Goal: Information Seeking & Learning: Understand process/instructions

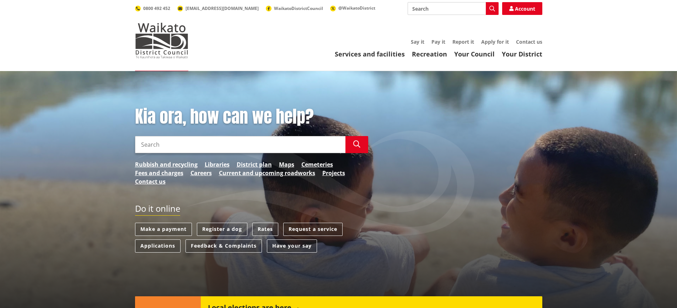
click at [481, 54] on link "Your Council" at bounding box center [474, 54] width 41 height 9
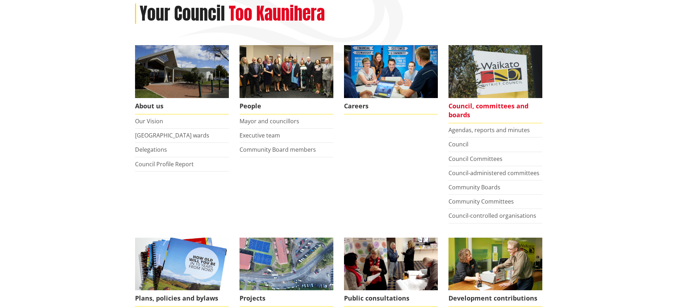
scroll to position [107, 0]
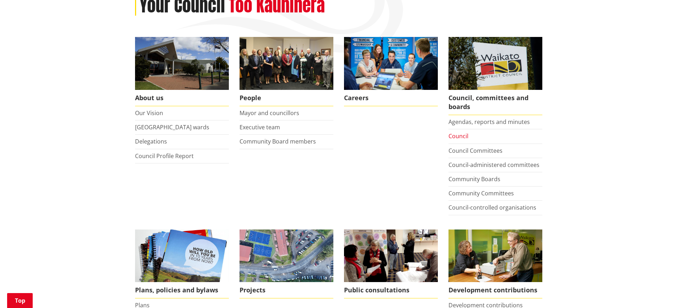
click at [458, 135] on link "Council" at bounding box center [459, 136] width 20 height 8
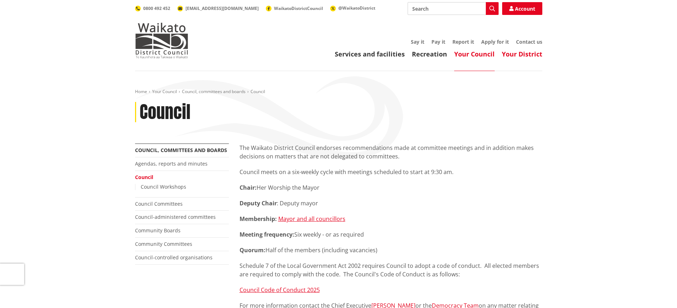
click at [521, 54] on link "Your District" at bounding box center [522, 54] width 41 height 9
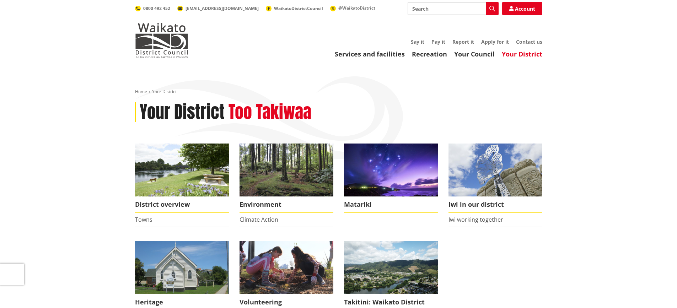
scroll to position [36, 0]
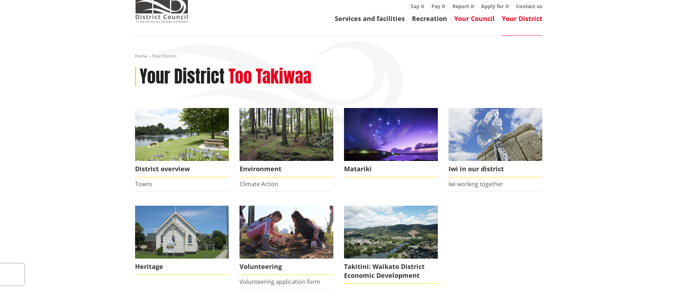
click at [474, 20] on link "Your Council" at bounding box center [474, 18] width 41 height 9
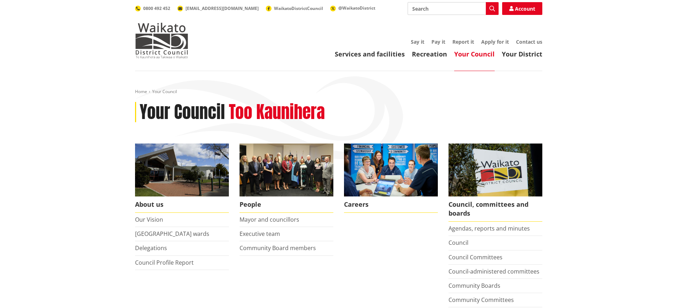
click at [427, 11] on input "Search" at bounding box center [453, 8] width 91 height 13
type input "BUILDING"
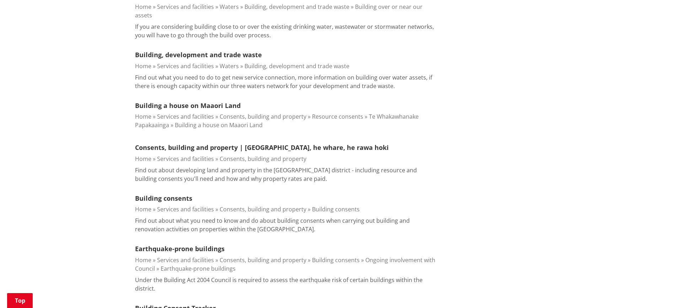
scroll to position [320, 0]
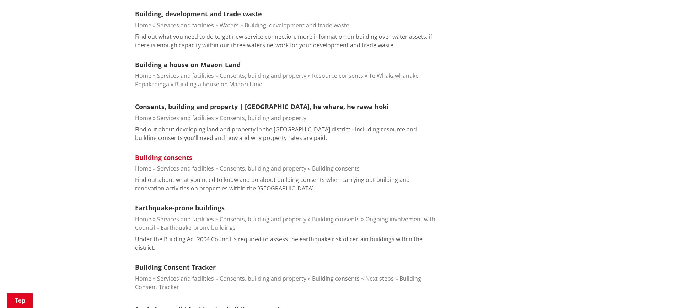
click at [158, 153] on link "Building consents" at bounding box center [163, 157] width 57 height 9
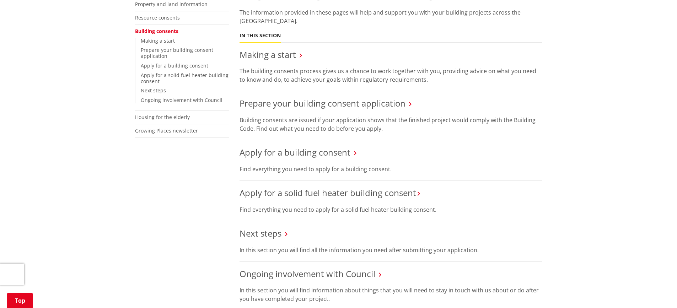
scroll to position [142, 0]
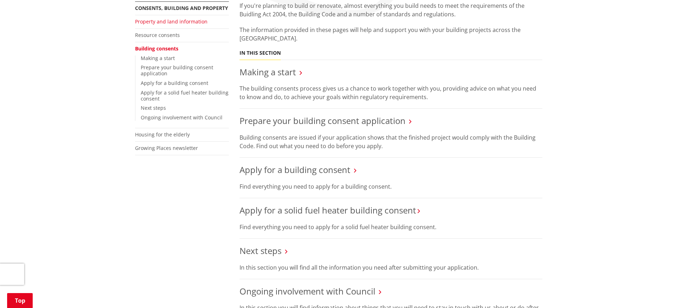
click at [192, 23] on link "Property and land information" at bounding box center [171, 21] width 73 height 7
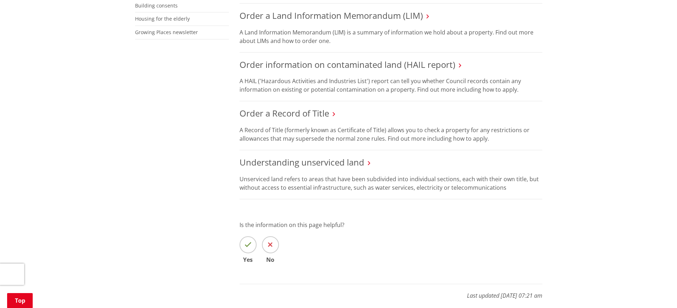
scroll to position [107, 0]
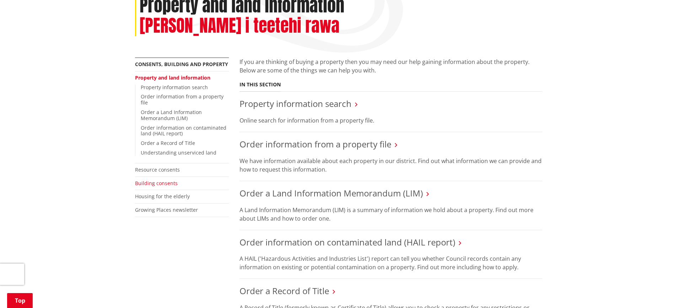
click at [172, 180] on link "Building consents" at bounding box center [156, 183] width 43 height 7
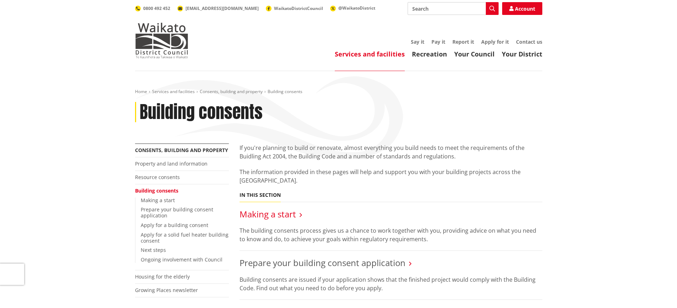
click at [282, 215] on link "Making a start" at bounding box center [268, 214] width 57 height 12
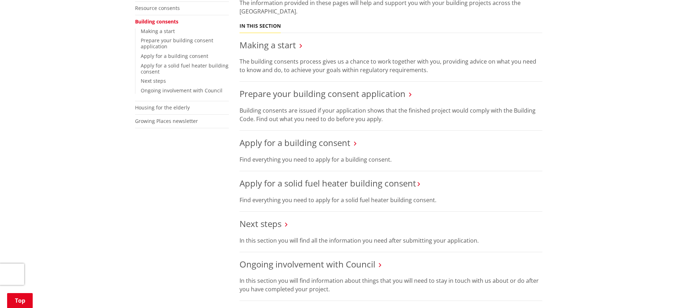
scroll to position [181, 0]
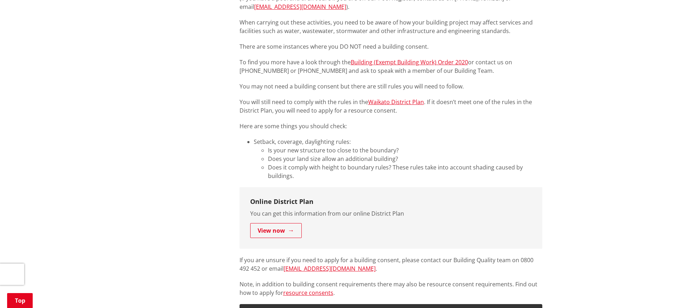
scroll to position [298, 0]
